Goal: Task Accomplishment & Management: Use online tool/utility

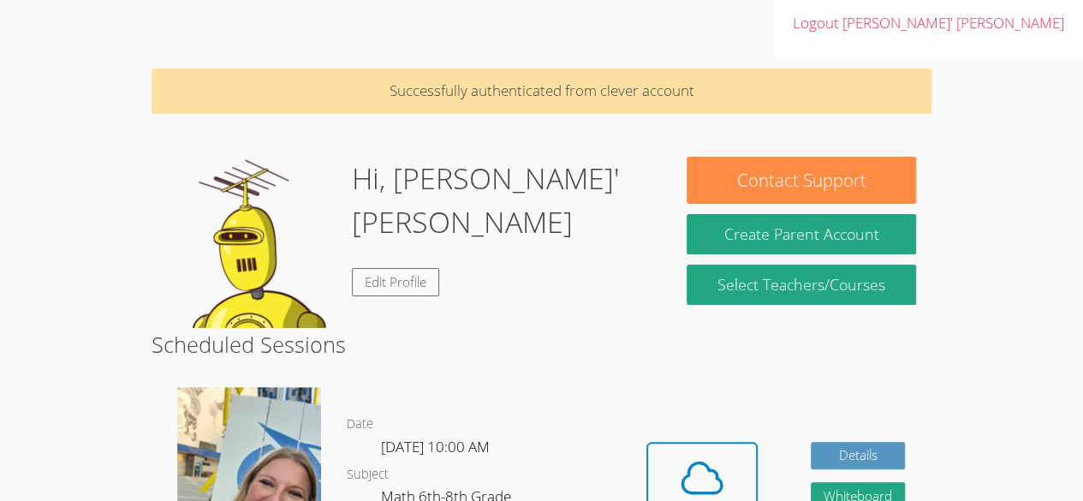
scroll to position [98, 0]
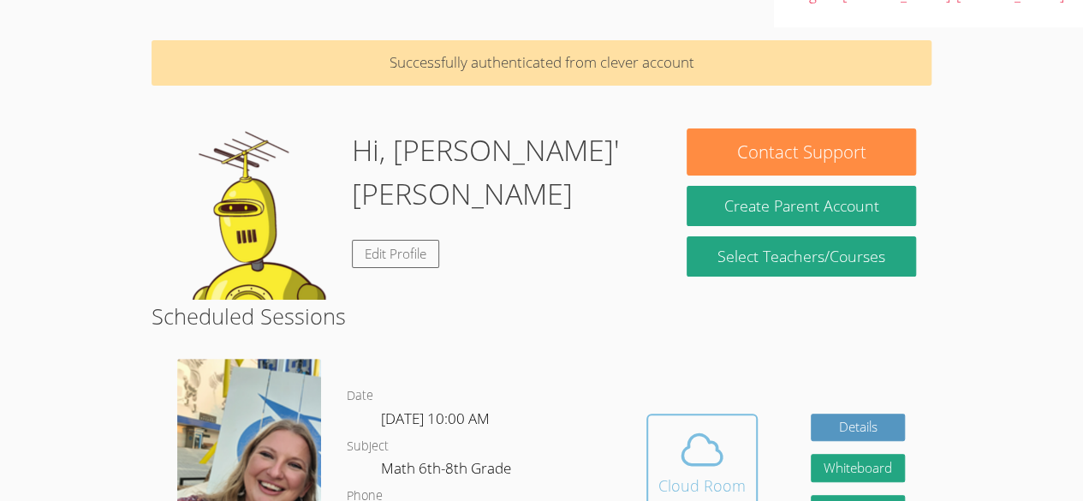
click at [698, 425] on icon at bounding box center [702, 449] width 48 height 48
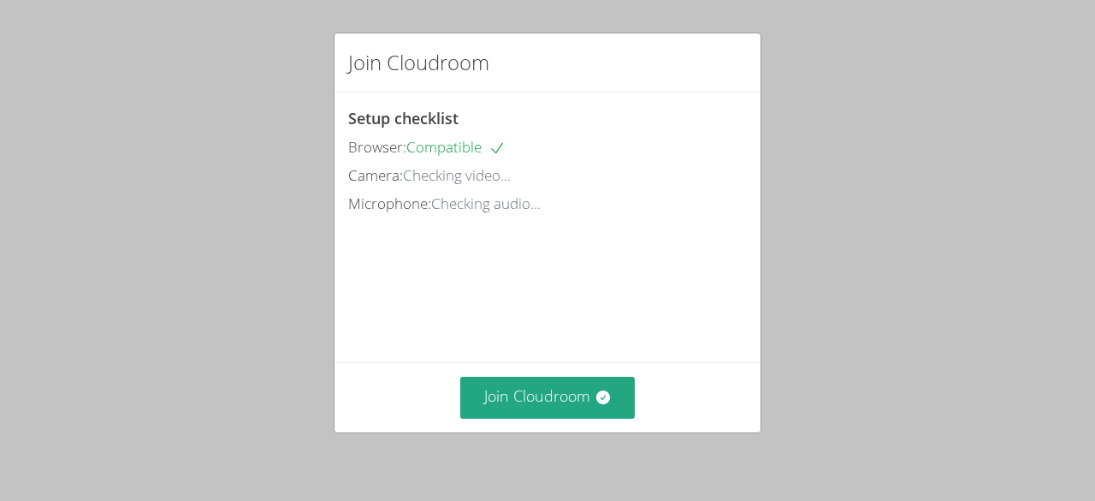
click at [631, 431] on div "Join Cloudroom" at bounding box center [548, 397] width 426 height 70
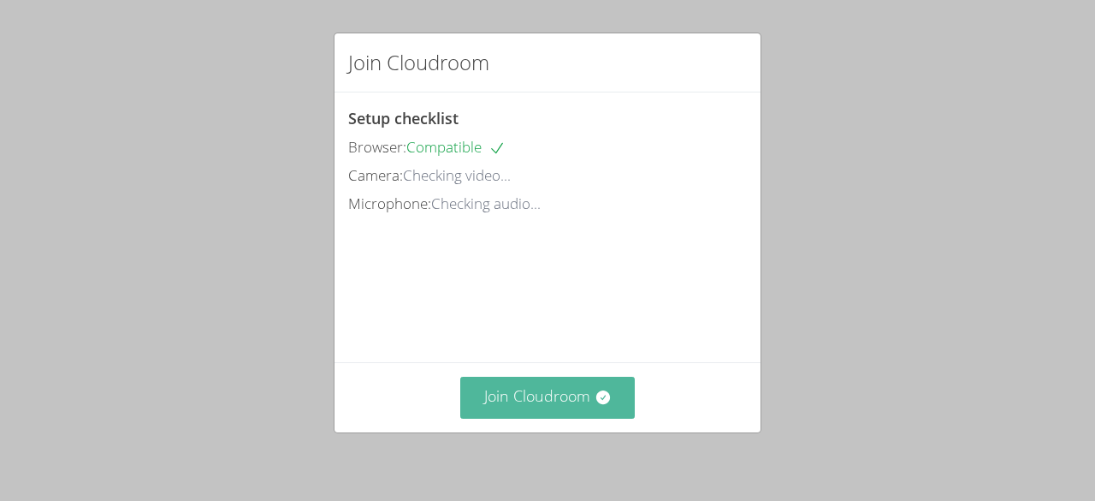
click at [609, 416] on button "Join Cloudroom" at bounding box center [547, 398] width 175 height 42
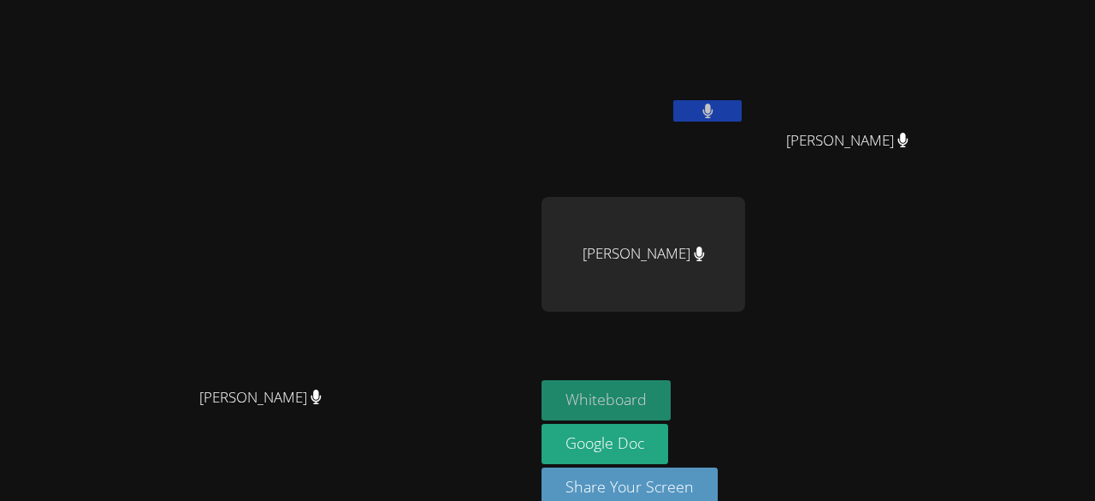
click at [635, 402] on button "Whiteboard" at bounding box center [606, 400] width 129 height 40
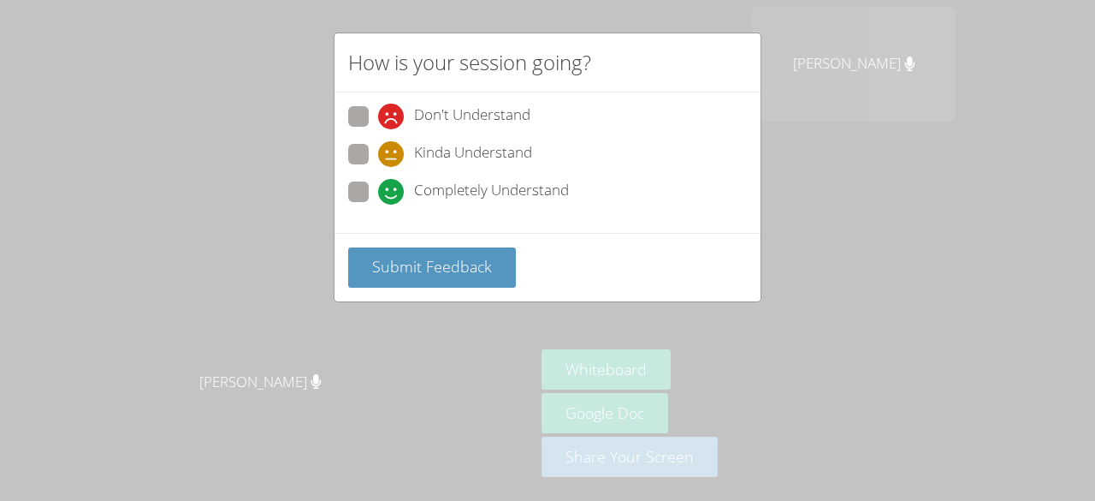
click at [460, 190] on span "Completely Understand" at bounding box center [491, 192] width 155 height 26
click at [393, 190] on input "Completely Understand" at bounding box center [385, 188] width 15 height 15
radio input "true"
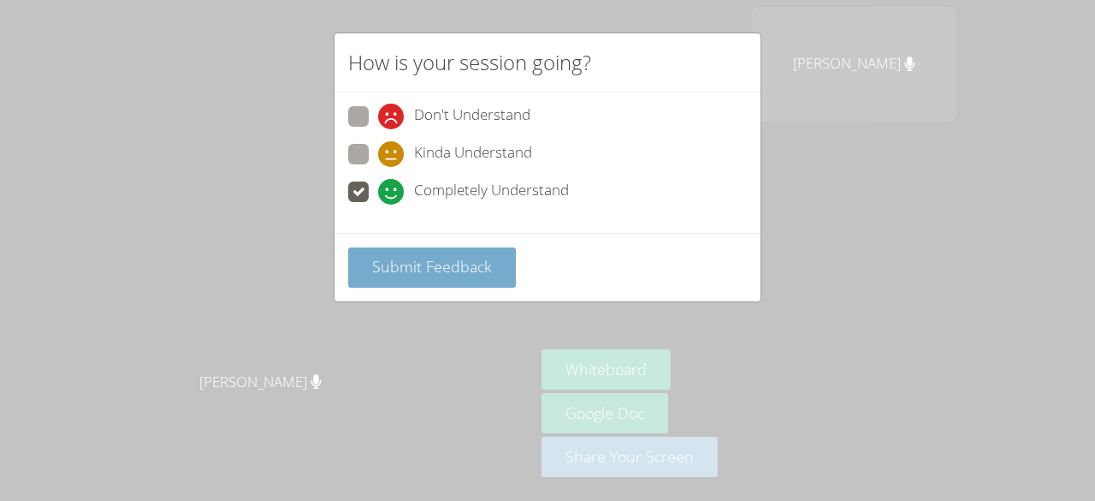
click at [478, 256] on span "Submit Feedback" at bounding box center [432, 266] width 120 height 21
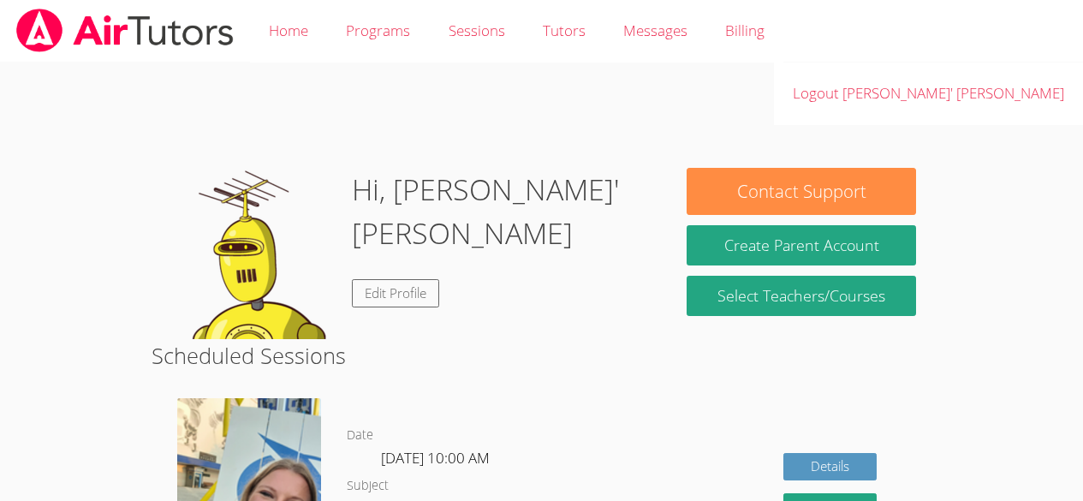
scroll to position [98, 0]
